Goal: Task Accomplishment & Management: Use online tool/utility

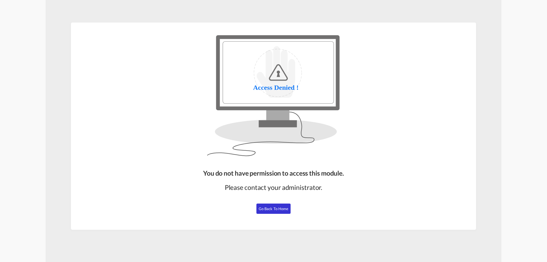
click at [289, 210] on button "Go Back to Home" at bounding box center [273, 208] width 34 height 10
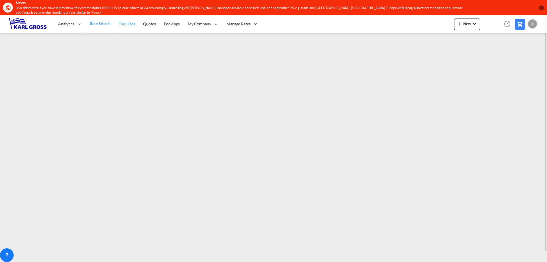
click at [124, 25] on span "Enquiries" at bounding box center [126, 23] width 17 height 5
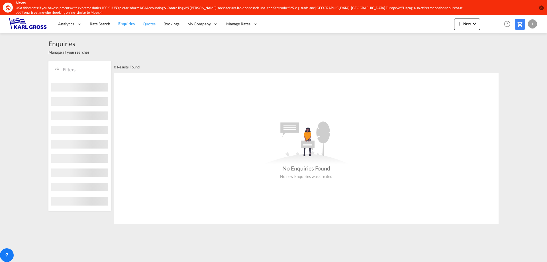
click at [152, 24] on span "Quotes" at bounding box center [149, 23] width 13 height 5
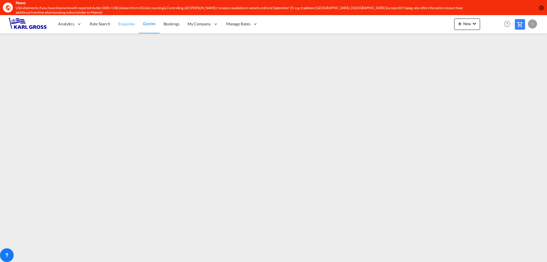
click at [125, 24] on span "Enquiries" at bounding box center [126, 23] width 17 height 5
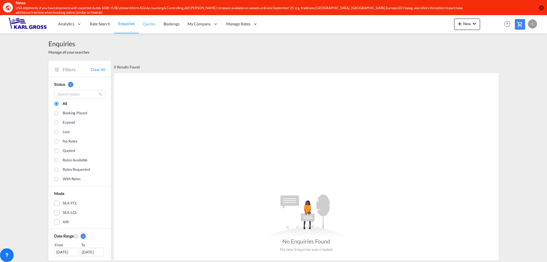
click at [144, 22] on span "Quotes" at bounding box center [149, 23] width 13 height 5
